Goal: Transaction & Acquisition: Purchase product/service

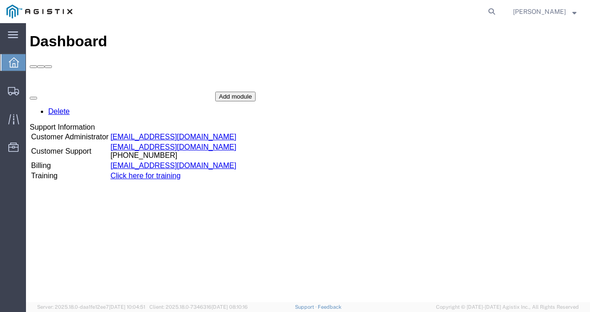
drag, startPoint x: 344, startPoint y: 242, endPoint x: 348, endPoint y: 294, distance: 51.6
click at [347, 259] on div "Dashboard Delete Support Information Customer Administrator [EMAIL_ADDRESS][DOM…" at bounding box center [308, 173] width 556 height 280
click at [491, 14] on agx-global-search at bounding box center [351, 11] width 297 height 23
click at [498, 12] on icon at bounding box center [491, 11] width 13 height 13
paste input "56699196"
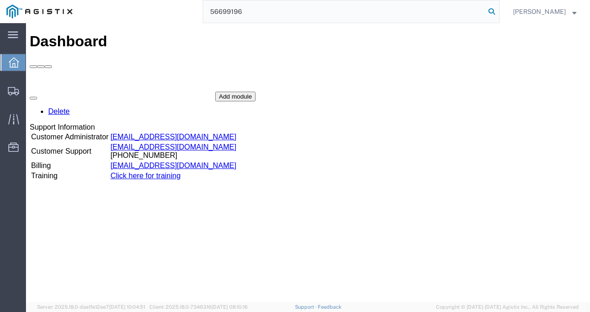
type input "56699196"
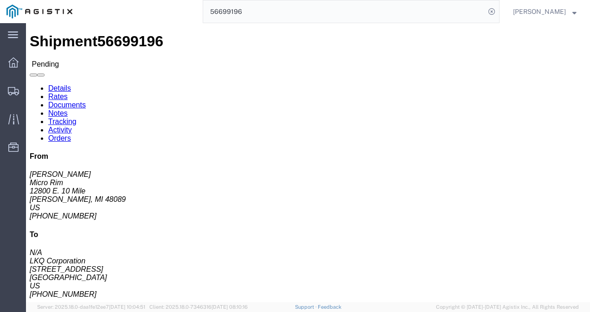
click button "Enter / Modify Bid"
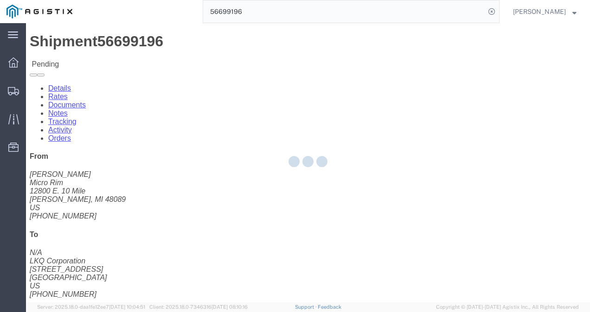
select select "4622"
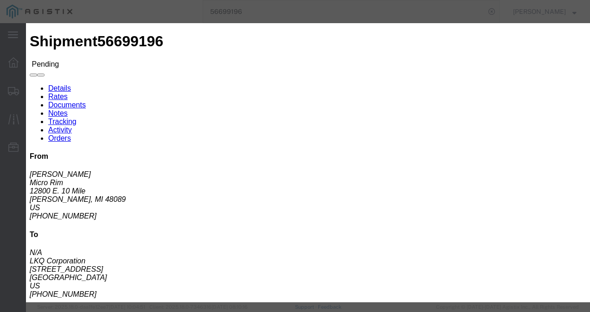
click li "ks_ga - Echo Global Logistics - TL Standard 3 - 5 Day"
click link "ks_ga - Echo Global Logistics - TL Standard 3 - 5 Day"
drag, startPoint x: 459, startPoint y: 144, endPoint x: 299, endPoint y: 144, distance: 160.4
click div "Select 2 Day Service 3 Axle Winch Truck 3 to 5 Day Service 96L Domestic Flat Ra…"
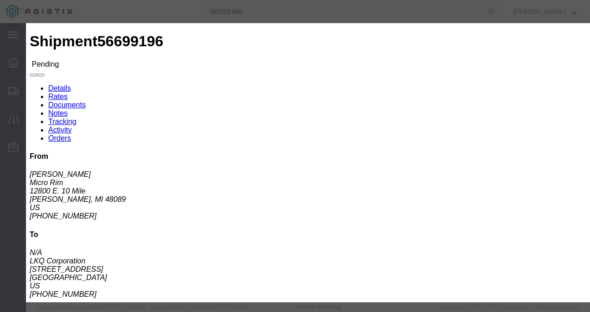
click input "450"
type input "1450"
click button "Submit"
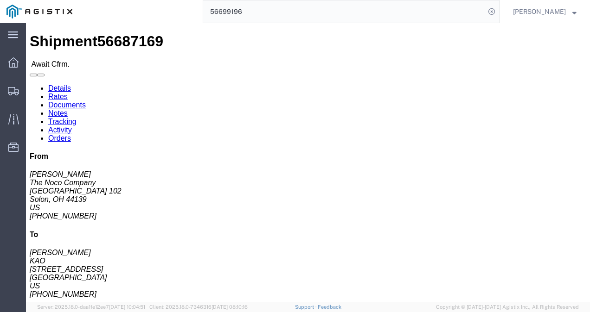
click div "Shipment Detail Ship From The Noco Company ([PERSON_NAME]) [STREET_ADDRESS] 216…"
click link "Rates"
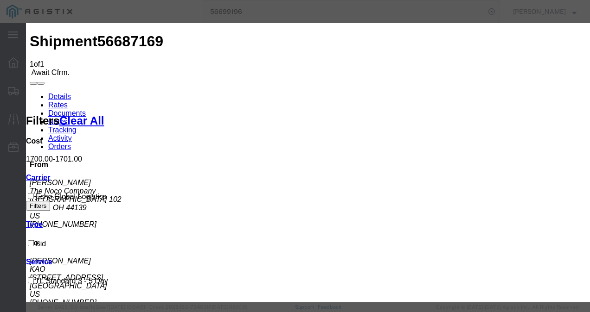
type input "1287387398987"
type input "9872139872987"
type input "987213982987"
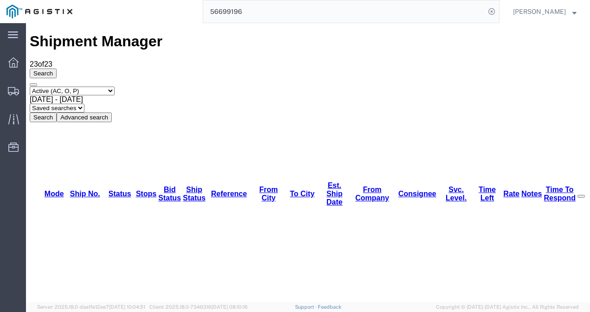
click at [318, 16] on input "56699196" at bounding box center [344, 11] width 282 height 22
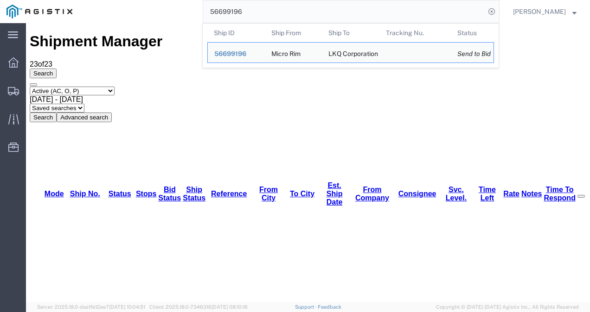
click at [318, 16] on input "56699196" at bounding box center [344, 11] width 282 height 22
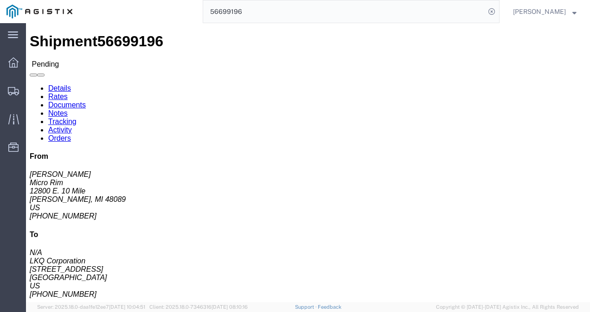
scroll to position [84, 0]
click button "Enter / Modify Bid"
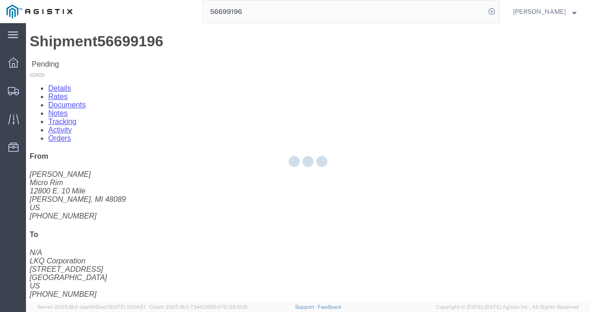
select select "4622"
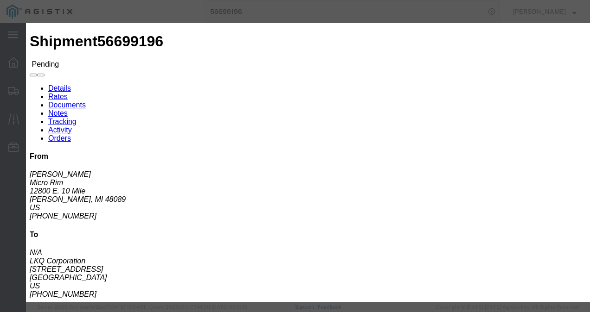
drag, startPoint x: 112, startPoint y: 82, endPoint x: 117, endPoint y: 83, distance: 4.8
click link "ks_ga - Echo Global Logistics - TL Standard 3 - 5 Day"
drag, startPoint x: 480, startPoint y: 140, endPoint x: 328, endPoint y: 146, distance: 151.7
click div "Select 2 Day Service 3 Axle Winch Truck 3 to 5 Day Service 96L Domestic Flat Ra…"
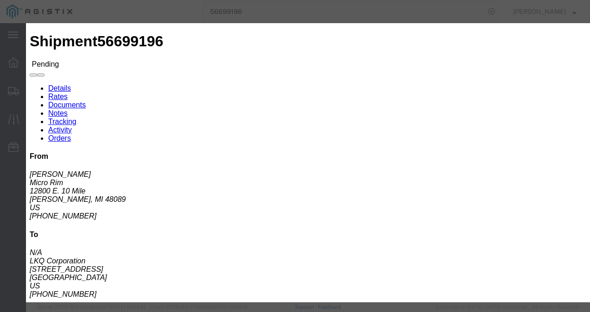
type input "1350"
click button "Submit"
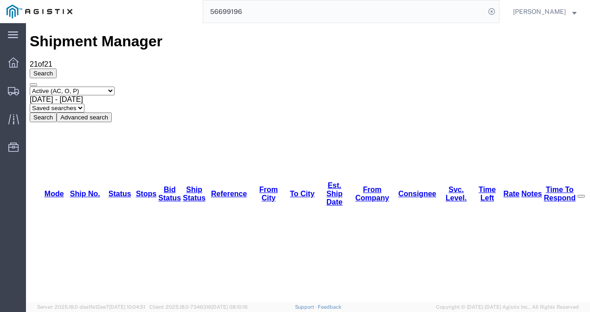
drag, startPoint x: 337, startPoint y: 31, endPoint x: 336, endPoint y: 9, distance: 21.3
click at [336, 10] on input "56699196" at bounding box center [344, 11] width 282 height 22
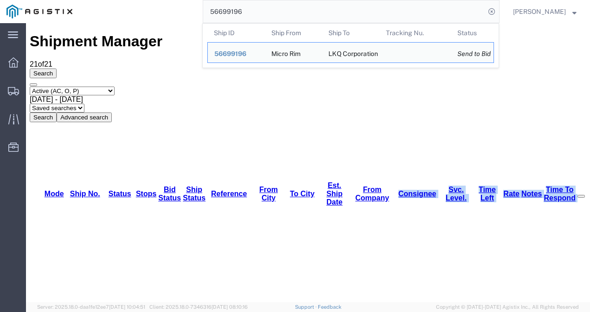
drag, startPoint x: 336, startPoint y: 9, endPoint x: 344, endPoint y: 0, distance: 12.8
click at [334, 11] on input "56699196" at bounding box center [344, 11] width 282 height 22
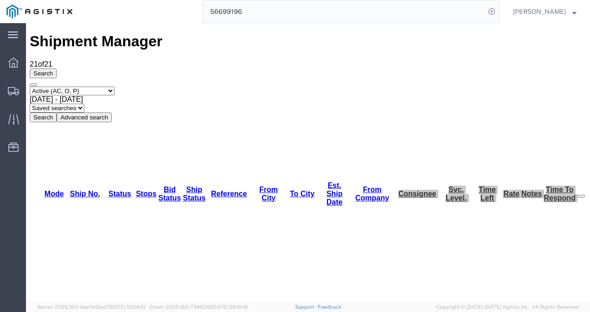
click at [278, 13] on input "56699196" at bounding box center [344, 11] width 282 height 22
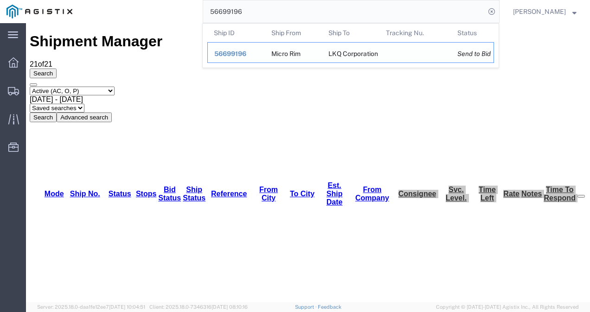
click at [230, 54] on span "56699196" at bounding box center [230, 53] width 32 height 7
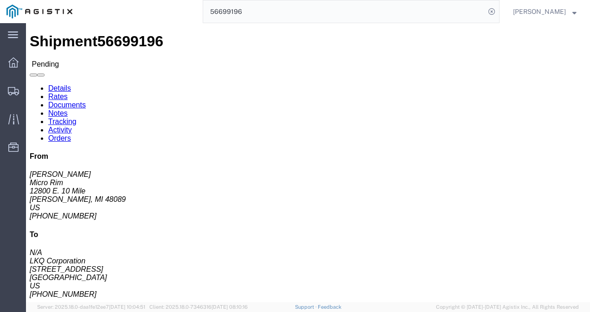
click button "Enter / Modify Bid"
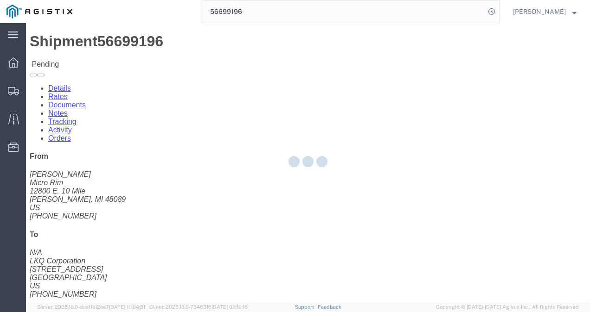
select select "4622"
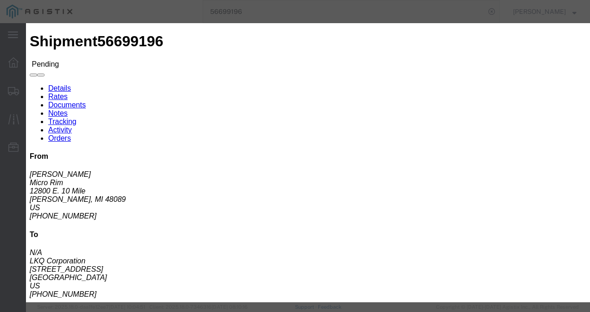
click link "ks_ga - Echo Global Logistics - TL Standard 3 - 5 Day"
drag, startPoint x: 477, startPoint y: 96, endPoint x: 339, endPoint y: 90, distance: 138.3
click div "Select 2 Day Service 3 Axle Winch Truck 3 to 5 Day Service 96L Domestic Flat Ra…"
type input "1300"
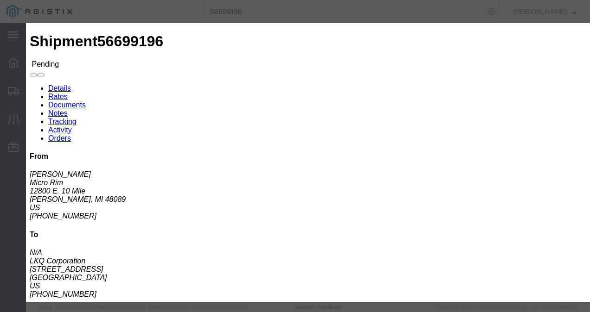
click button "Submit"
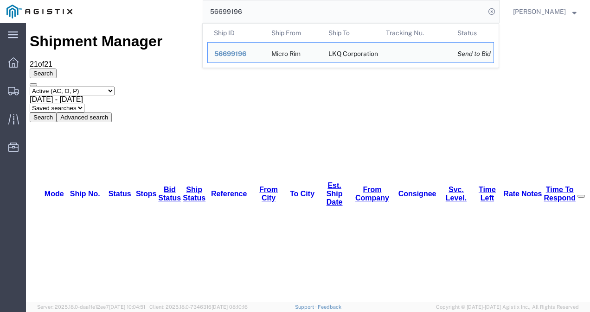
click at [264, 9] on input "56699196" at bounding box center [344, 11] width 282 height 22
paste input "47119"
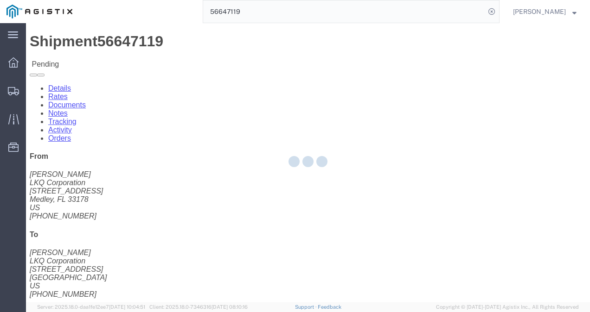
click at [244, 184] on div at bounding box center [308, 163] width 564 height 280
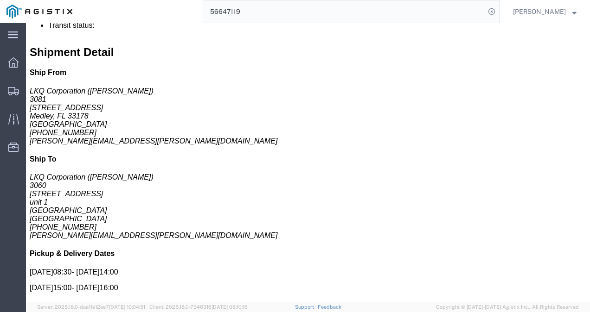
click div "Billing Cost Center: 3081 Freight Out Cost Center Number: 3081-6300-66000-0000 …"
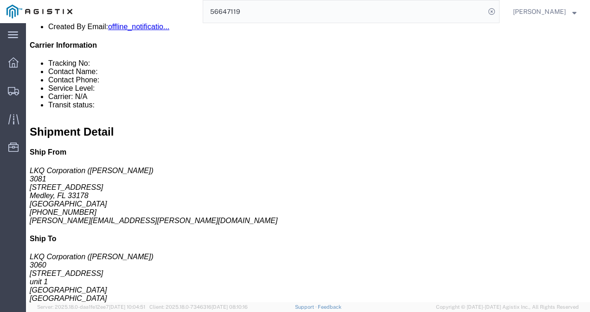
scroll to position [93, 0]
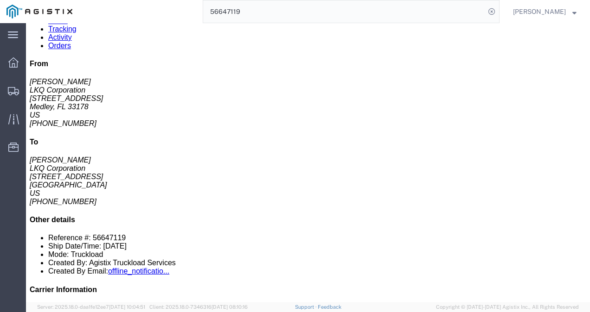
click div "Leg 1 - Truckload Vehicle 1: Standard Dry Van (53 Feet) Number of trucks: 1"
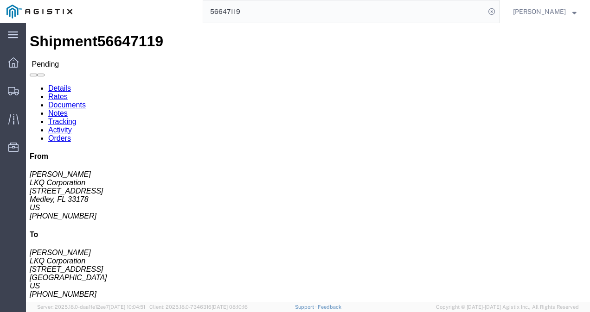
click div "Ship From LKQ Corporation ([PERSON_NAME]) 3081 [STREET_ADDRESS] [PHONE_NUMBER] …"
click h4 "Routing & Vehicle Information"
drag, startPoint x: 255, startPoint y: 164, endPoint x: 254, endPoint y: 223, distance: 58.9
click div "Ship From LKQ Corporation ([PERSON_NAME]) 3081 [STREET_ADDRESS] [PHONE_NUMBER] …"
click h4 "Routing & Vehicle Information"
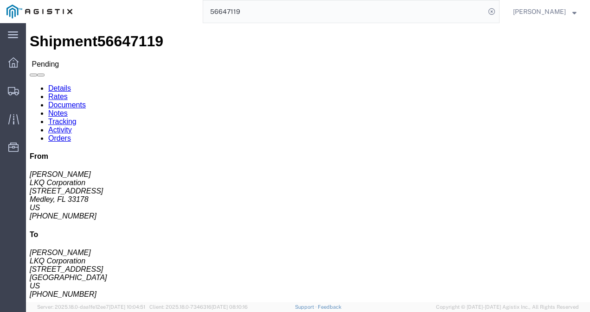
click div "Ship From LKQ Corporation ([PERSON_NAME]) 3081 [STREET_ADDRESS] [PHONE_NUMBER] …"
click at [279, 13] on input "56647119" at bounding box center [344, 11] width 282 height 22
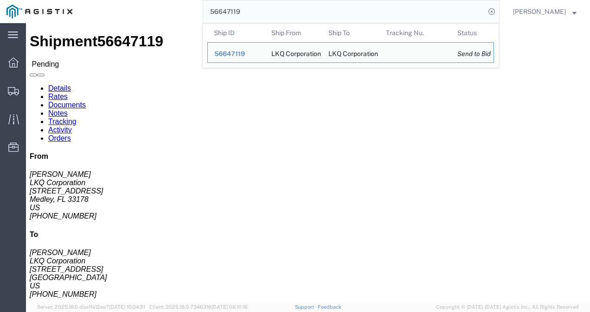
click at [279, 13] on input "56647119" at bounding box center [344, 11] width 282 height 22
paste input "8442"
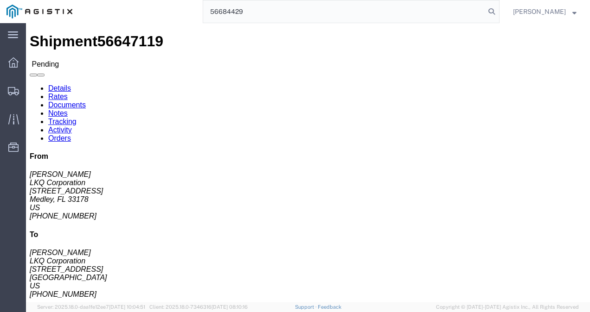
type input "56684429"
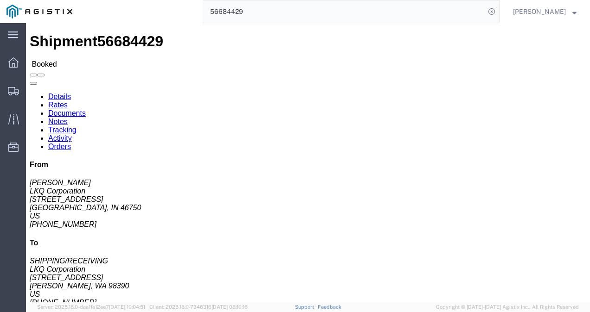
click div "Leg 1 - Truckload Vehicle 1: Standard Dry Van (53 Feet) Number of trucks: 1"
